Goal: Communication & Community: Answer question/provide support

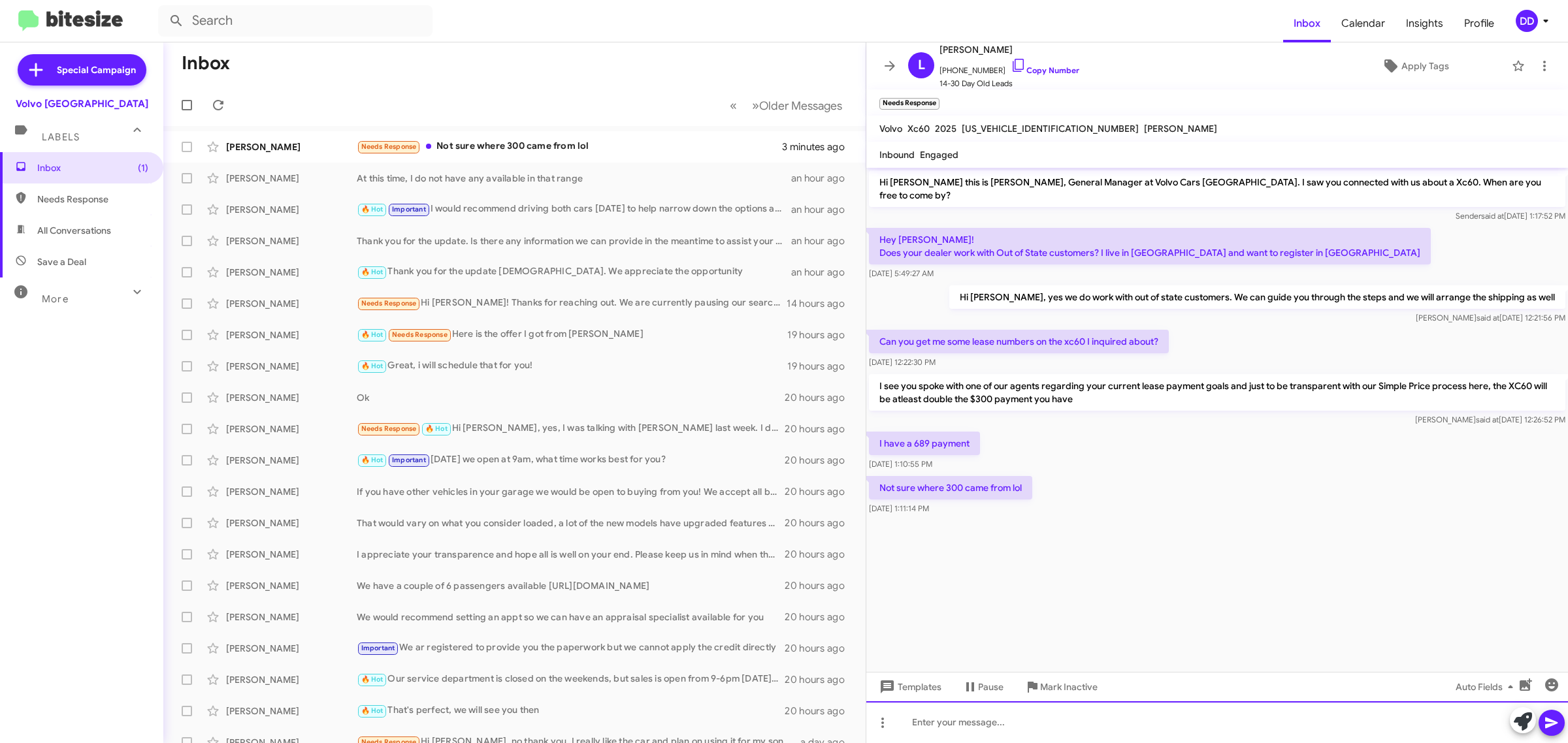
click at [1215, 725] on div at bounding box center [1217, 722] width 702 height 42
click at [1079, 719] on div at bounding box center [1217, 722] width 702 height 42
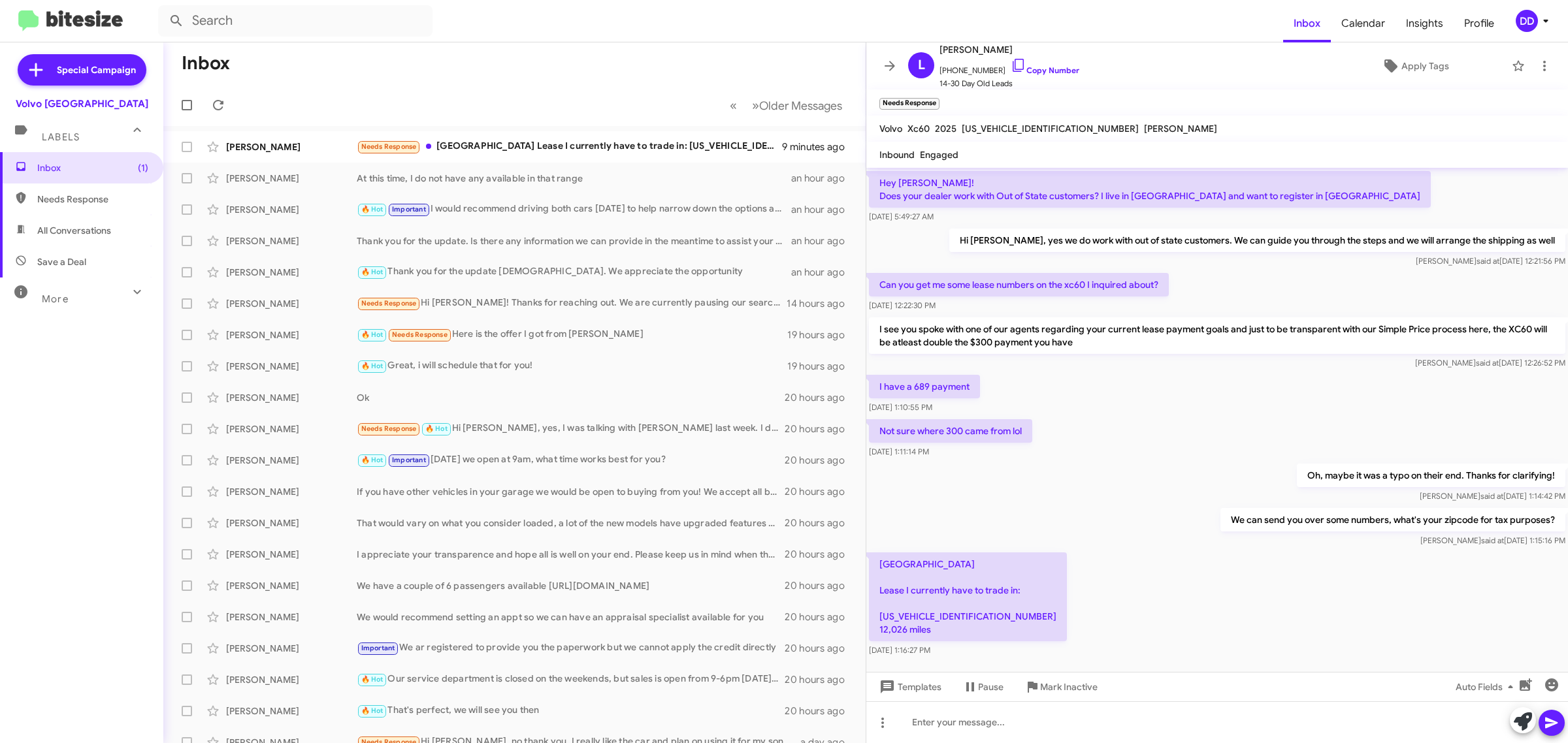
scroll to position [63, 0]
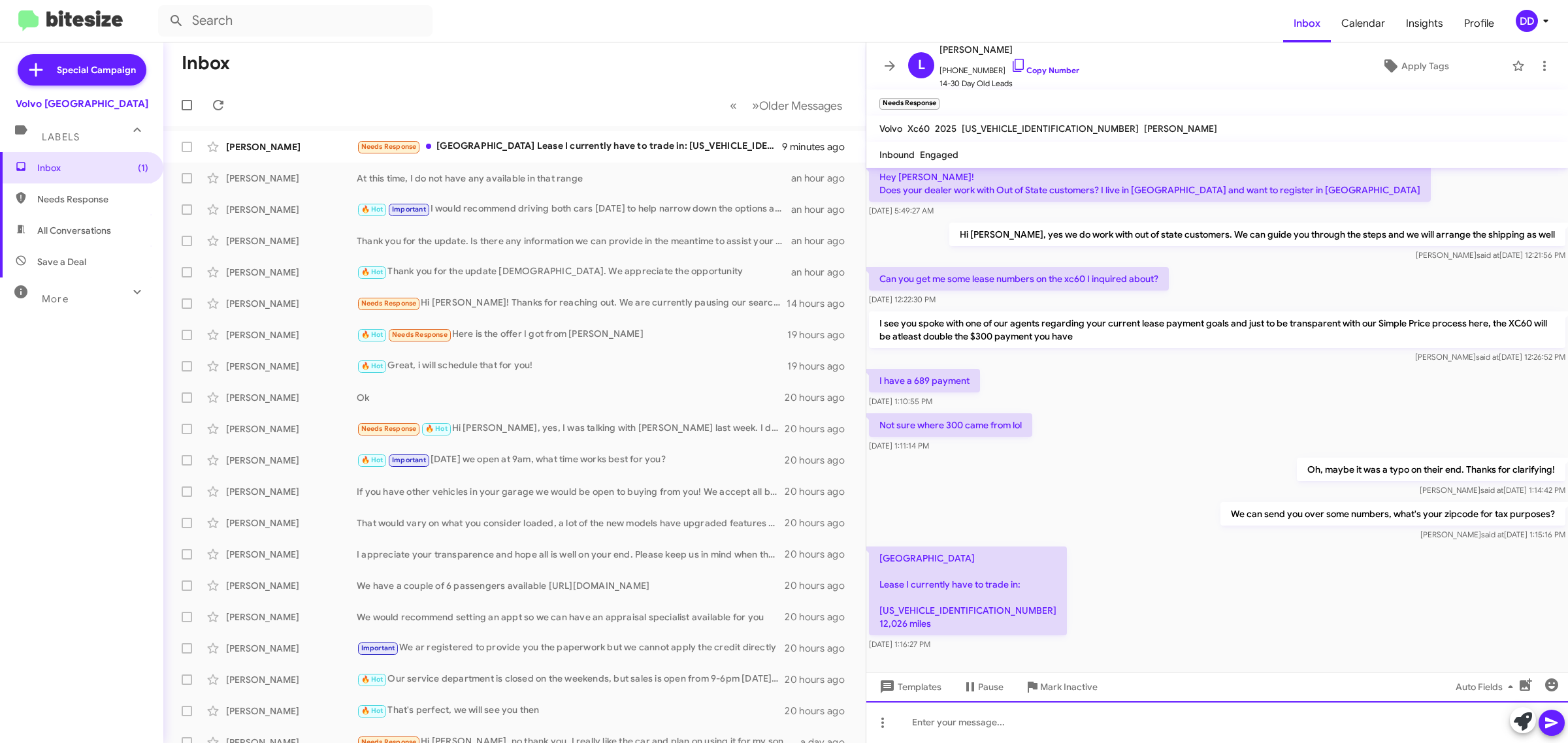
click at [1147, 725] on div at bounding box center [1217, 722] width 702 height 42
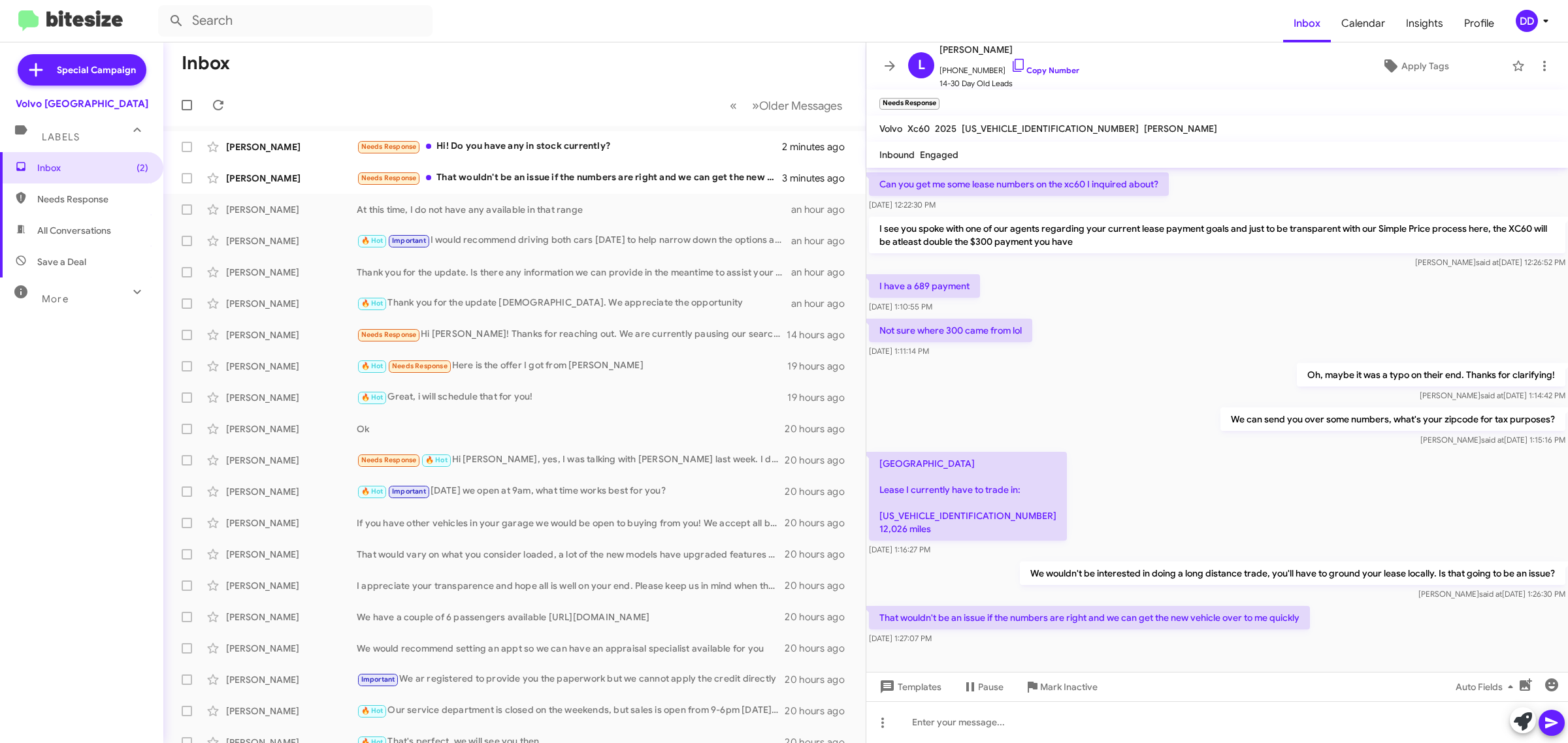
scroll to position [158, 0]
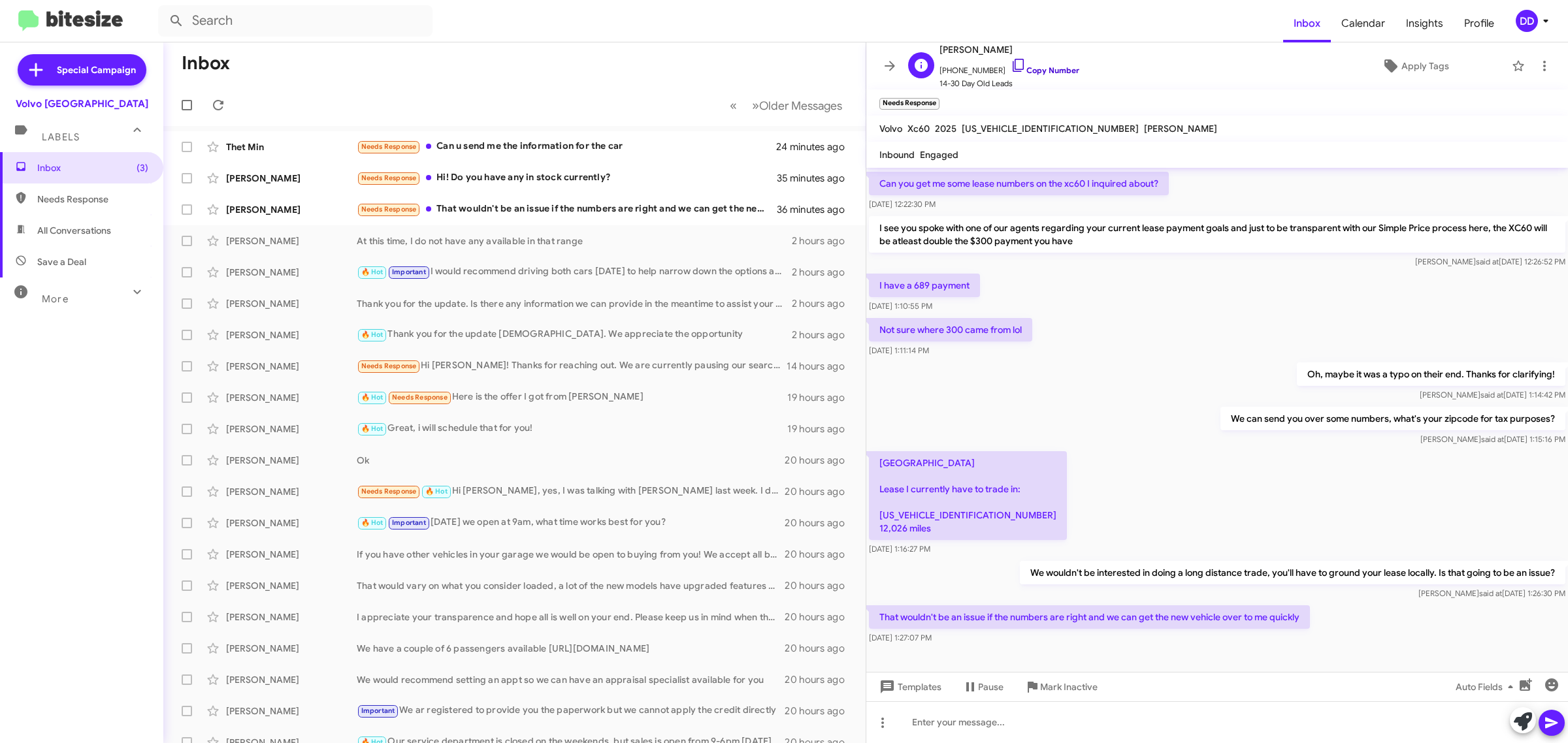
click at [1031, 66] on link "Copy Number" at bounding box center [1044, 70] width 69 height 10
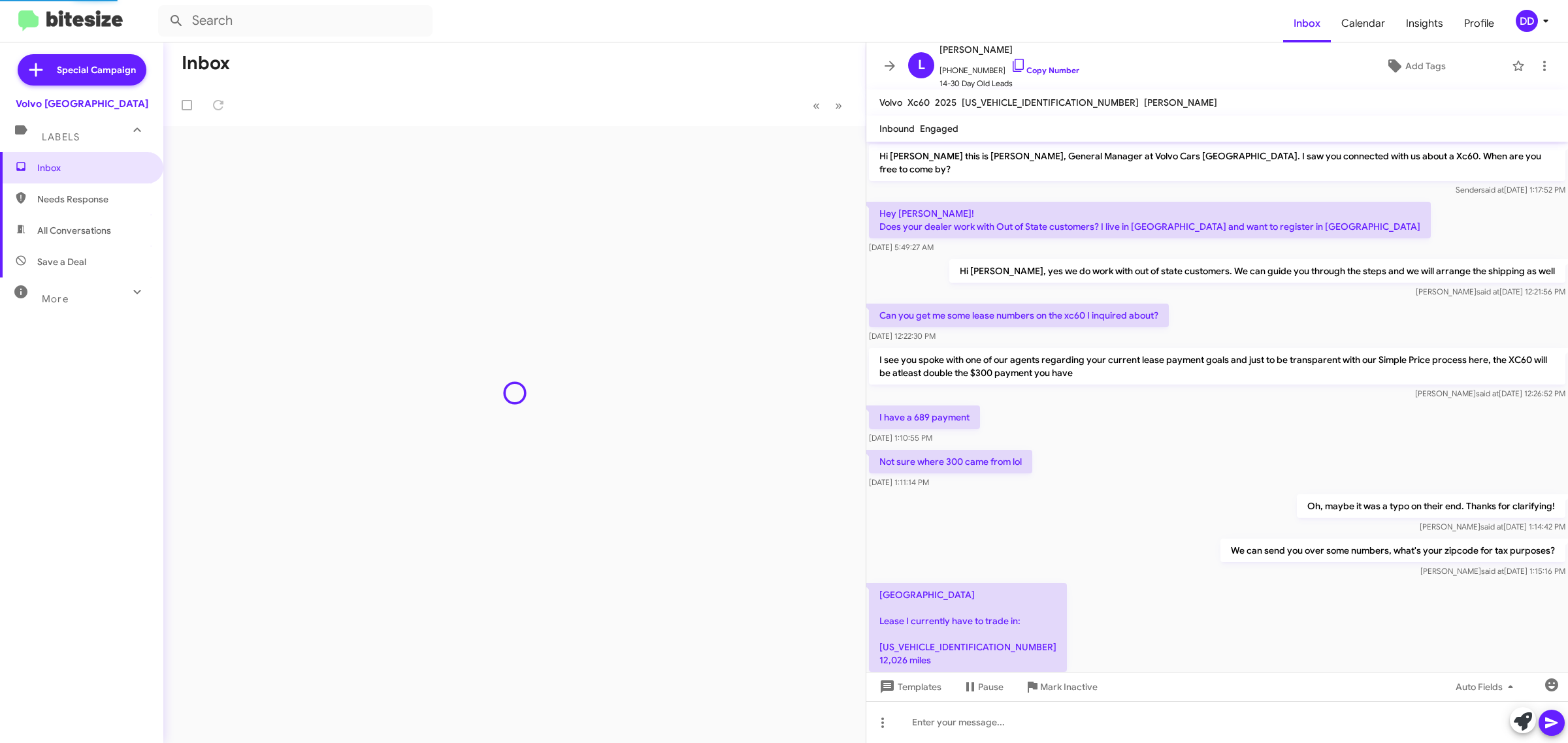
scroll to position [80, 0]
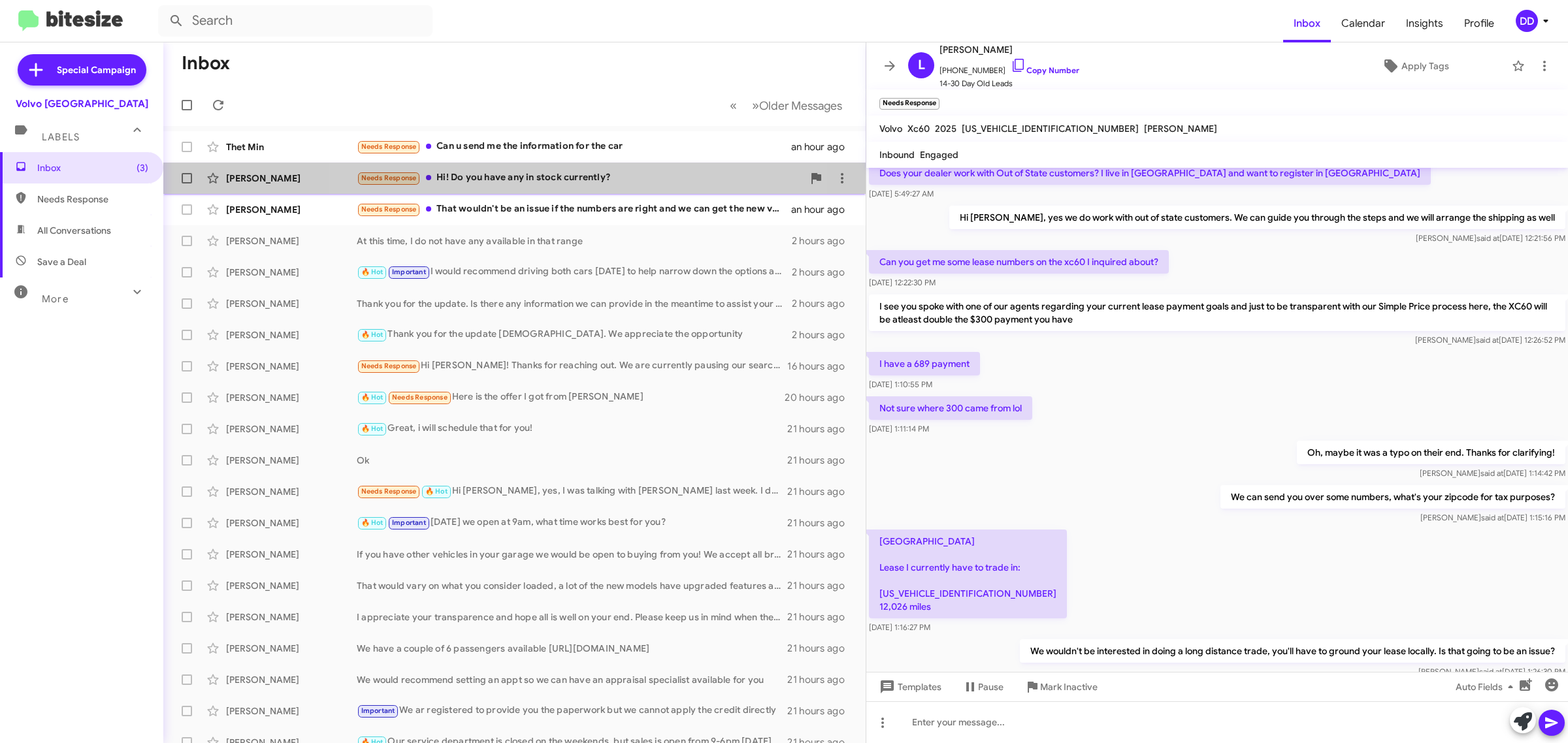
click at [575, 174] on div "Needs Response Hi! Do you have any in stock currently?" at bounding box center [579, 178] width 446 height 15
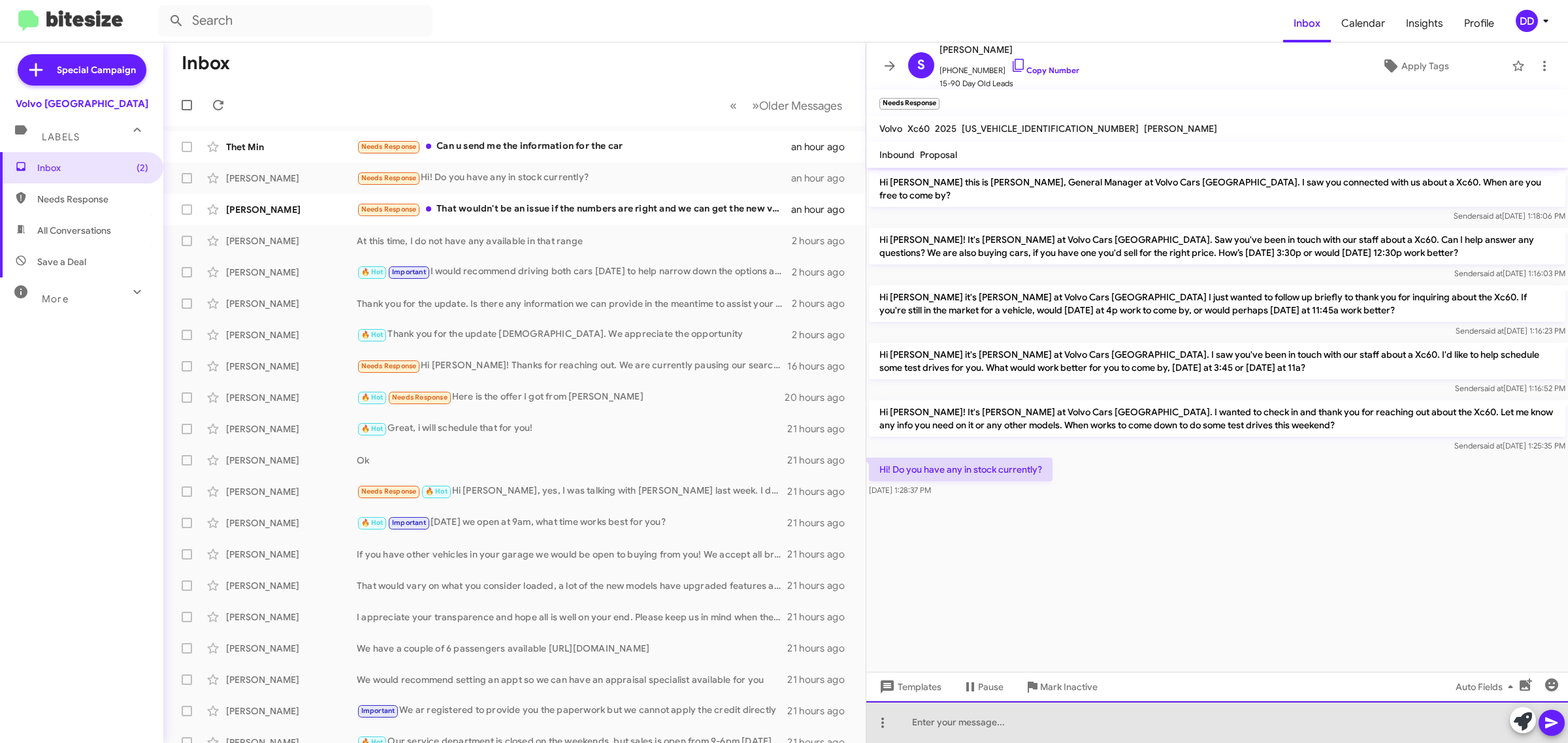
click at [1171, 736] on div at bounding box center [1217, 722] width 702 height 42
click at [1021, 722] on div "We do have xc60sin stock. re you available for a test dive [DATE]?" at bounding box center [1217, 722] width 702 height 42
